Goal: Find specific page/section: Find specific page/section

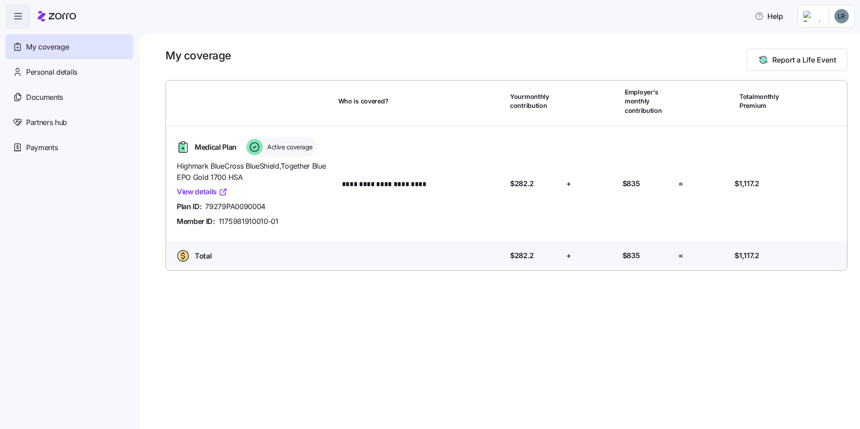
click at [210, 195] on link "View details" at bounding box center [202, 191] width 51 height 11
